Goal: Task Accomplishment & Management: Manage account settings

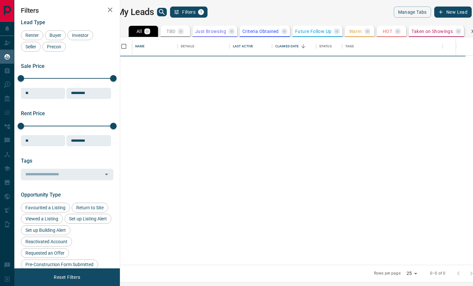
scroll to position [227, 350]
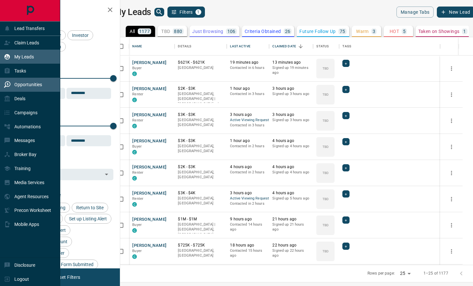
click at [14, 84] on p "Opportunities" at bounding box center [28, 84] width 28 height 5
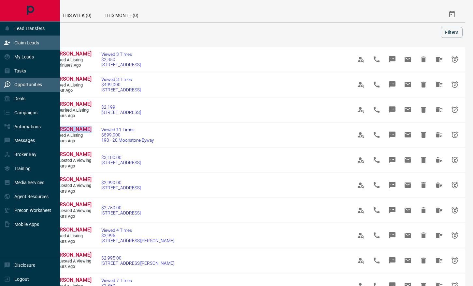
click at [9, 41] on icon at bounding box center [7, 42] width 7 height 7
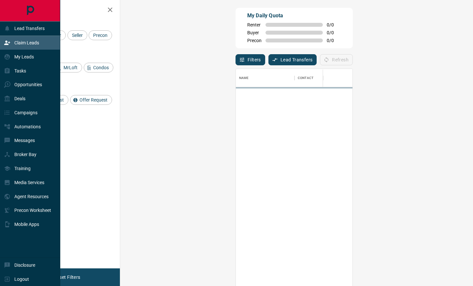
scroll to position [218, 339]
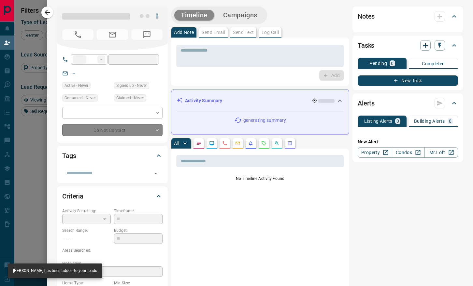
type input "**"
type input "**********"
type input "**"
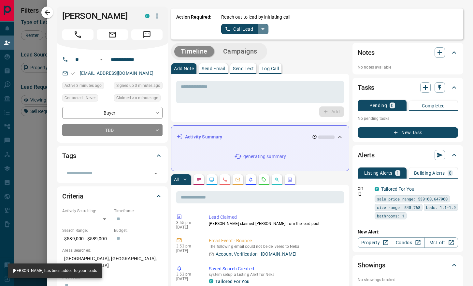
click at [266, 28] on icon "split button" at bounding box center [263, 29] width 8 height 8
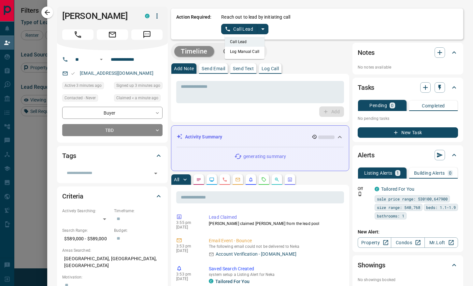
click at [250, 51] on li "Log Manual Call" at bounding box center [245, 52] width 40 height 10
click at [232, 29] on button "Log Manual Call" at bounding box center [242, 29] width 43 height 10
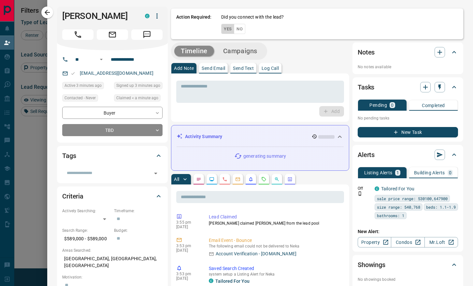
click at [226, 28] on button "Yes" at bounding box center [227, 29] width 13 height 10
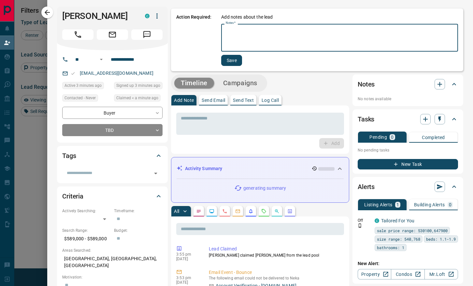
click at [226, 29] on textarea "Notes   *" at bounding box center [340, 38] width 228 height 22
type textarea "****"
click at [232, 62] on button "Save" at bounding box center [231, 60] width 21 height 11
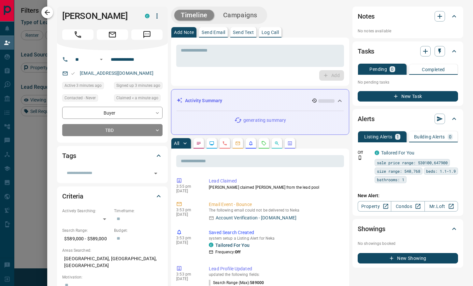
click at [50, 15] on icon "button" at bounding box center [47, 12] width 8 height 8
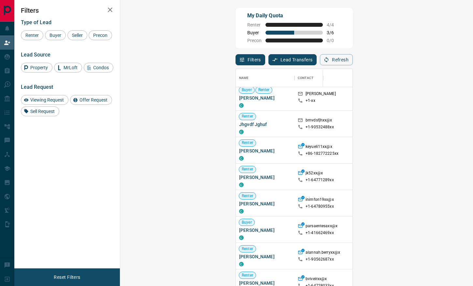
scroll to position [152, 0]
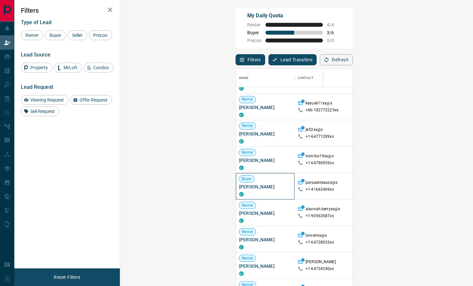
click at [239, 186] on span "[PERSON_NAME]" at bounding box center [265, 186] width 52 height 7
copy div "[PERSON_NAME] C"
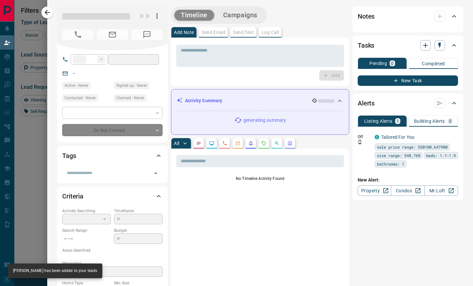
type input "**"
type input "**********"
type input "**"
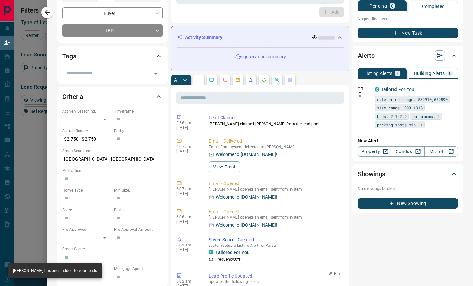
scroll to position [0, 0]
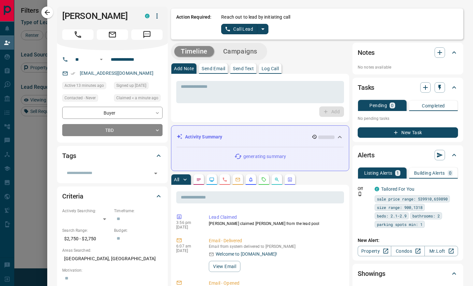
click at [264, 30] on icon "split button" at bounding box center [263, 29] width 8 height 8
click at [251, 51] on li "Log Manual Call" at bounding box center [245, 52] width 40 height 10
click at [231, 27] on button "Log Manual Call" at bounding box center [242, 29] width 43 height 10
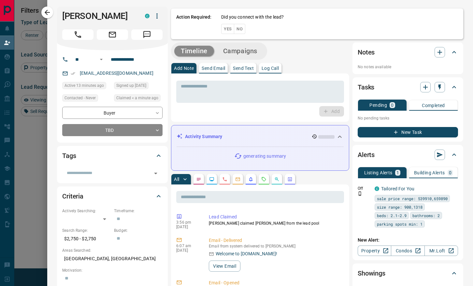
click at [227, 27] on button "Yes" at bounding box center [227, 29] width 13 height 10
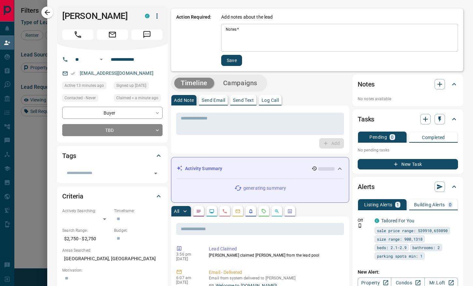
click at [238, 31] on textarea "Notes   *" at bounding box center [340, 38] width 228 height 22
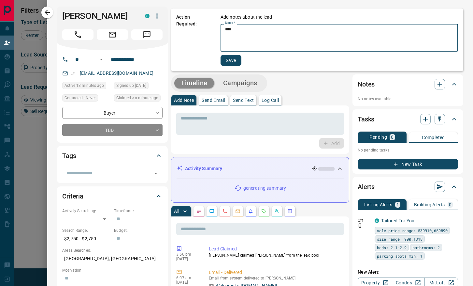
type textarea "****"
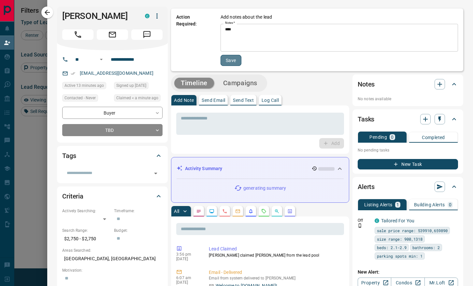
click at [234, 58] on button "Save" at bounding box center [231, 60] width 21 height 11
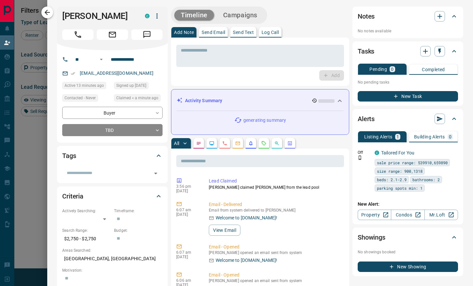
click at [45, 13] on icon "button" at bounding box center [47, 12] width 8 height 8
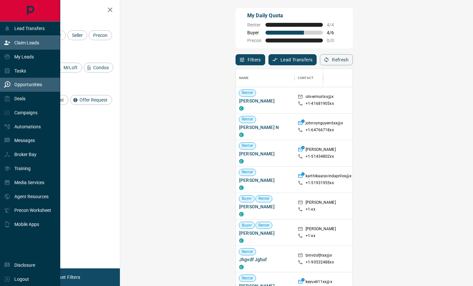
click at [8, 81] on icon at bounding box center [7, 84] width 7 height 7
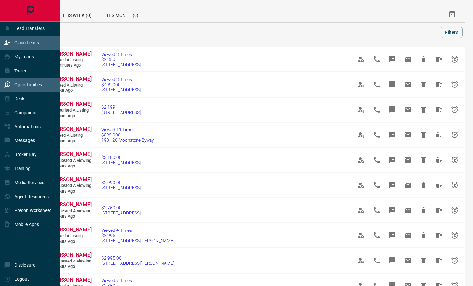
click at [26, 40] on p "Claim Leads" at bounding box center [26, 42] width 25 height 5
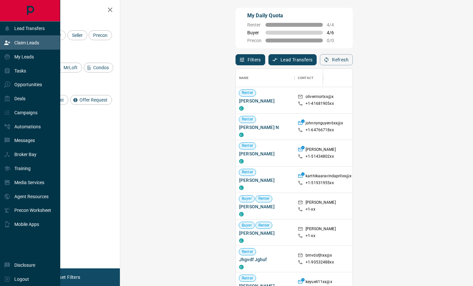
scroll to position [218, 339]
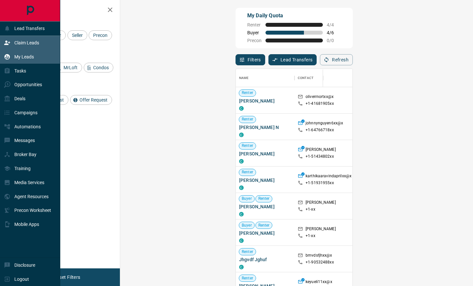
click at [20, 57] on p "My Leads" at bounding box center [24, 56] width 20 height 5
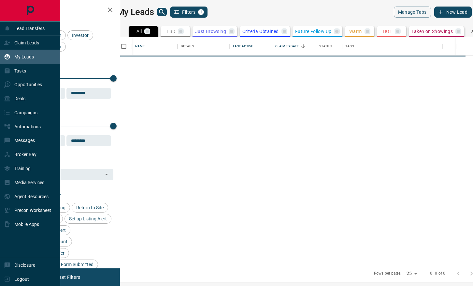
scroll to position [227, 350]
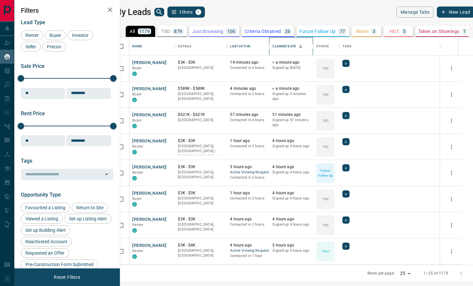
click at [295, 46] on div "Claimed Date" at bounding box center [285, 46] width 24 height 18
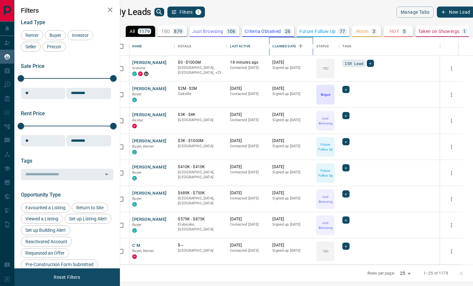
click at [295, 46] on div "Claimed Date" at bounding box center [285, 46] width 24 height 18
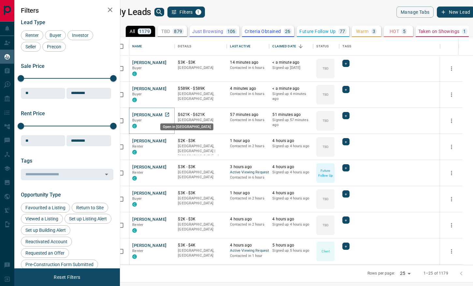
click at [170, 116] on icon "Open in New Tab" at bounding box center [167, 114] width 5 height 5
click at [170, 89] on icon "Open in New Tab" at bounding box center [167, 88] width 5 height 5
click at [170, 61] on icon "Open in New Tab" at bounding box center [167, 62] width 5 height 5
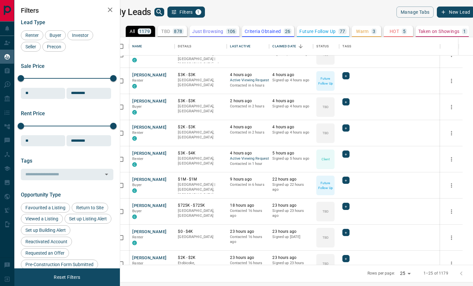
scroll to position [0, 0]
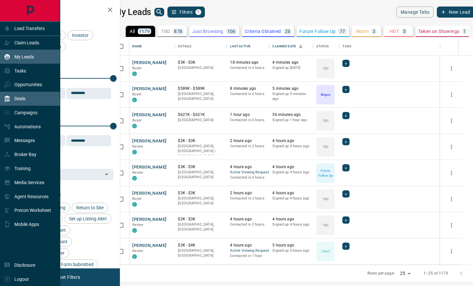
click at [7, 103] on div "Deals" at bounding box center [15, 98] width 22 height 11
